Goal: Check status: Check status

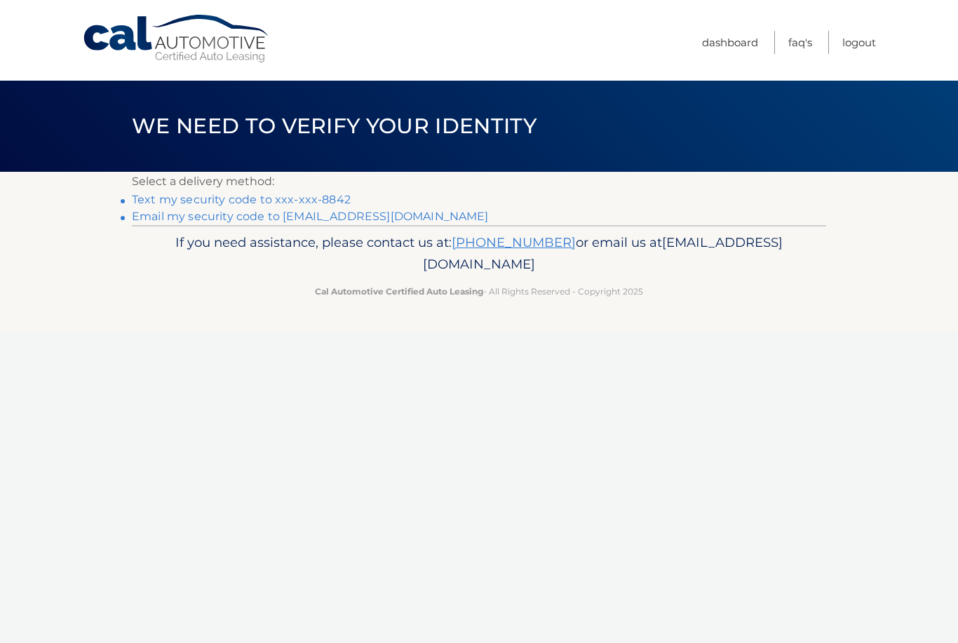
click at [151, 199] on link "Text my security code to xxx-xxx-8842" at bounding box center [241, 199] width 219 height 13
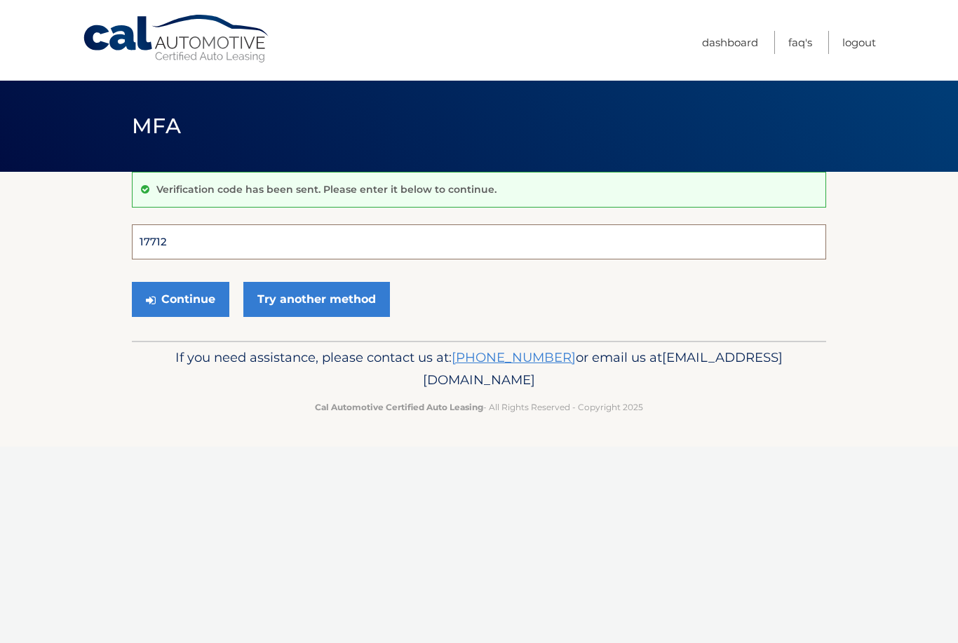
type input "177126"
click at [180, 299] on button "Continue" at bounding box center [180, 299] width 97 height 35
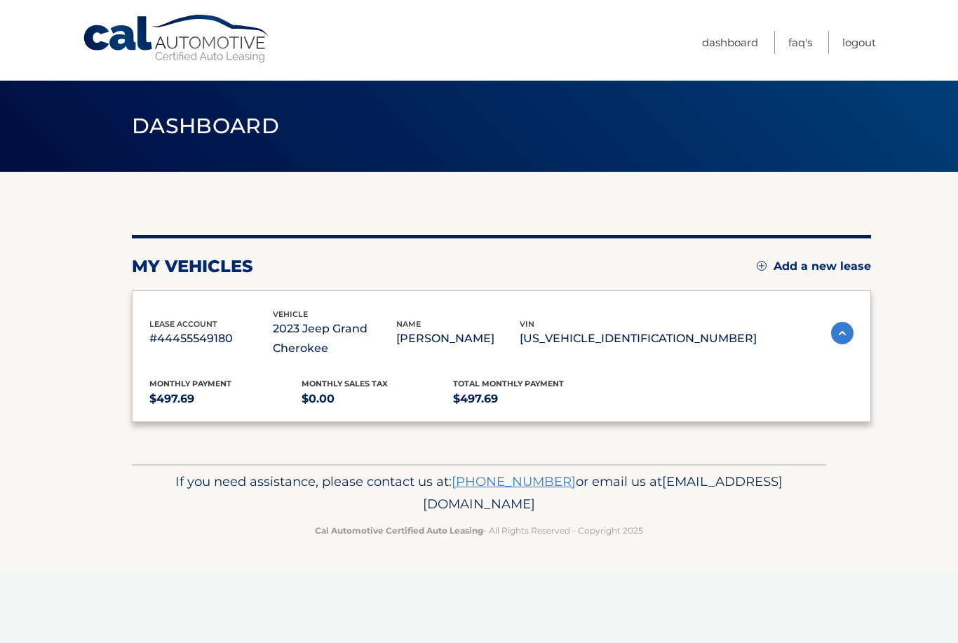
click at [147, 294] on div "lease account #44455549180 vehicle 2023 Jeep Grand Cherokee name [PERSON_NAME] …" at bounding box center [501, 356] width 739 height 132
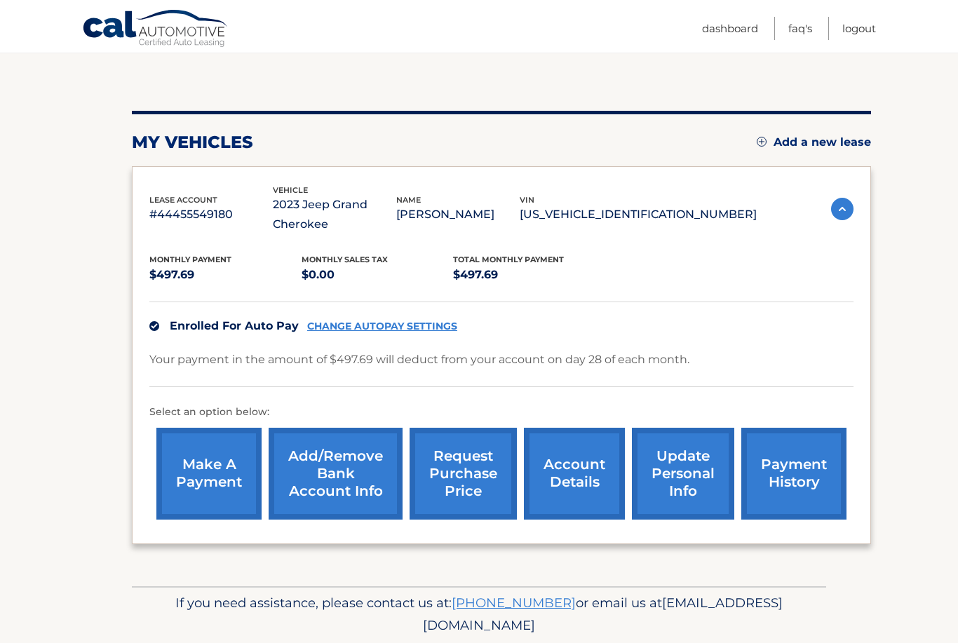
scroll to position [123, 0]
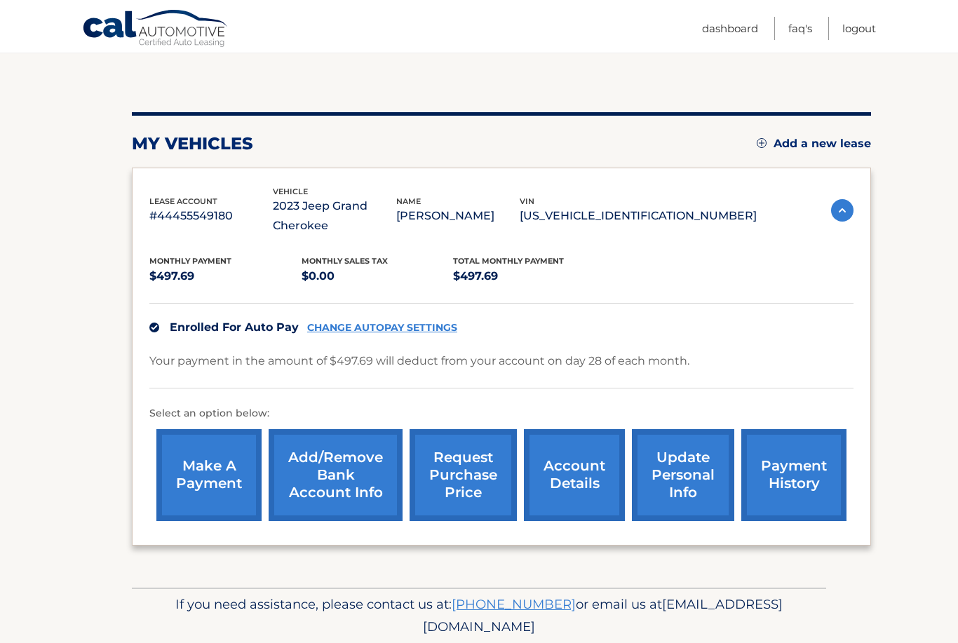
click at [584, 476] on link "account details" at bounding box center [574, 475] width 101 height 92
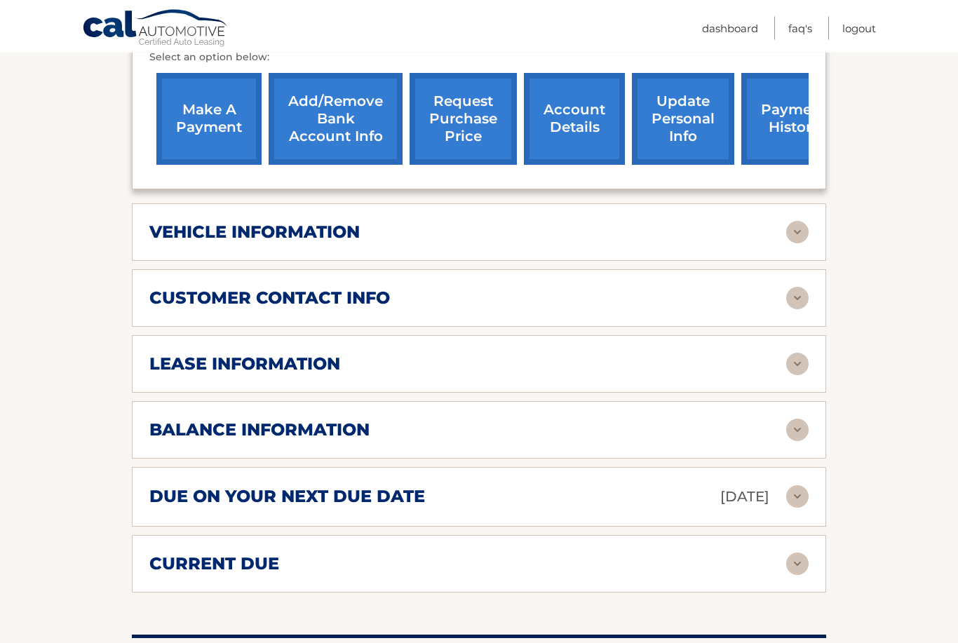
scroll to position [497, 0]
click at [181, 361] on h2 "lease information" at bounding box center [244, 363] width 191 height 21
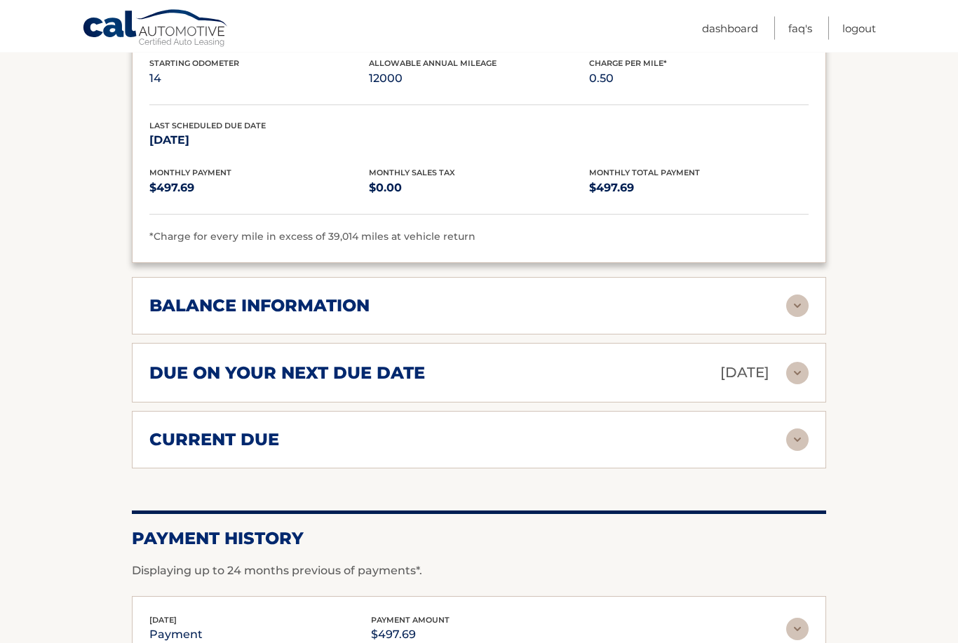
scroll to position [881, 0]
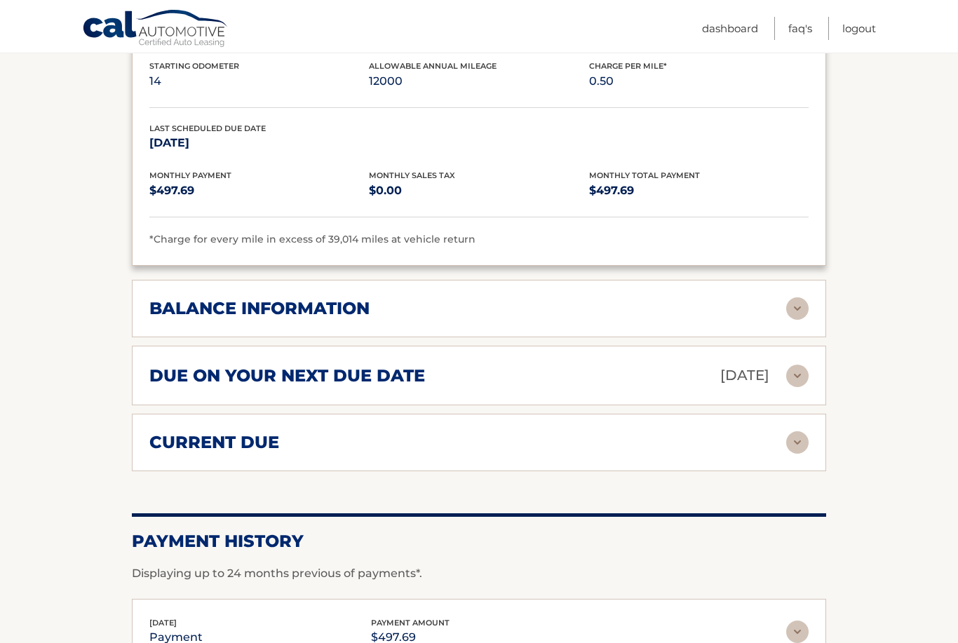
click at [168, 303] on h2 "balance information" at bounding box center [259, 308] width 220 height 21
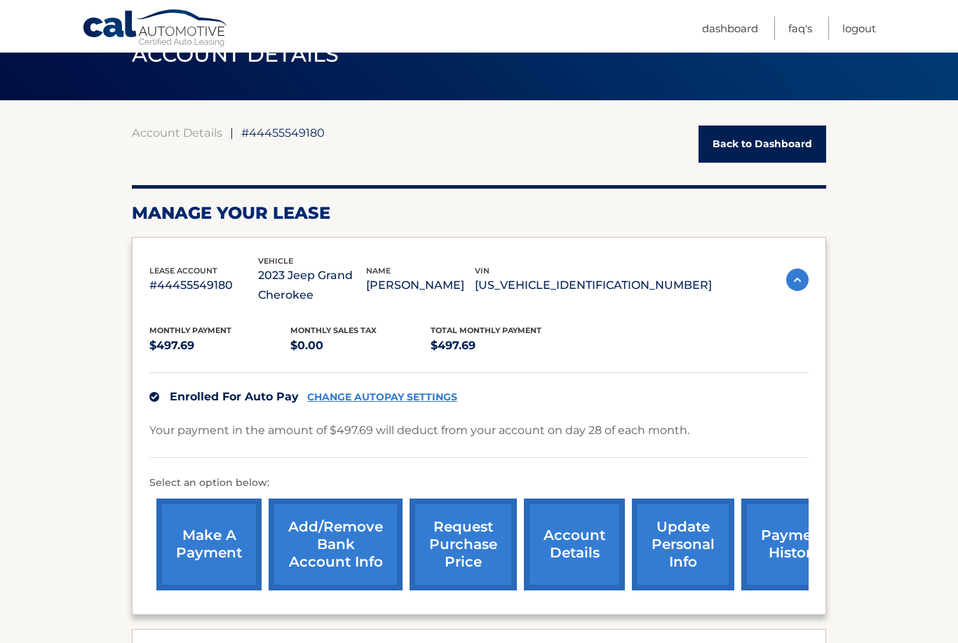
scroll to position [0, 0]
